Goal: Find specific page/section: Find specific page/section

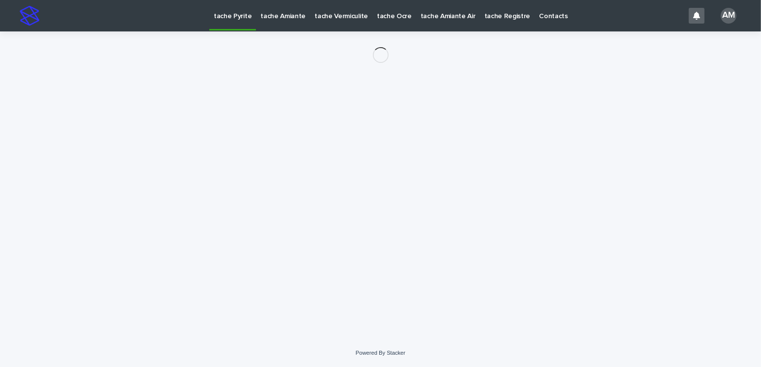
click at [362, 164] on div "Loading... Saving… Loading... Saving…" at bounding box center [380, 172] width 491 height 283
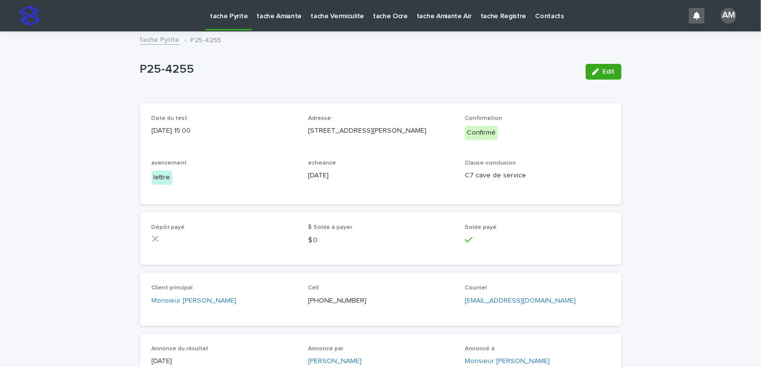
click at [156, 39] on link "tache Pyrite" at bounding box center [160, 38] width 40 height 11
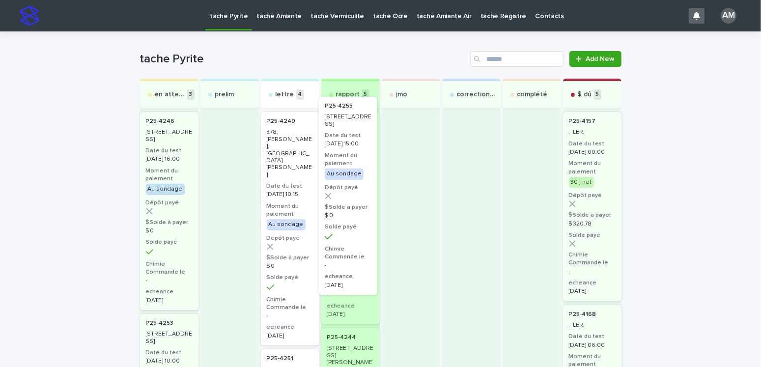
drag, startPoint x: 286, startPoint y: 166, endPoint x: 352, endPoint y: 151, distance: 67.6
